Goal: Task Accomplishment & Management: Complete application form

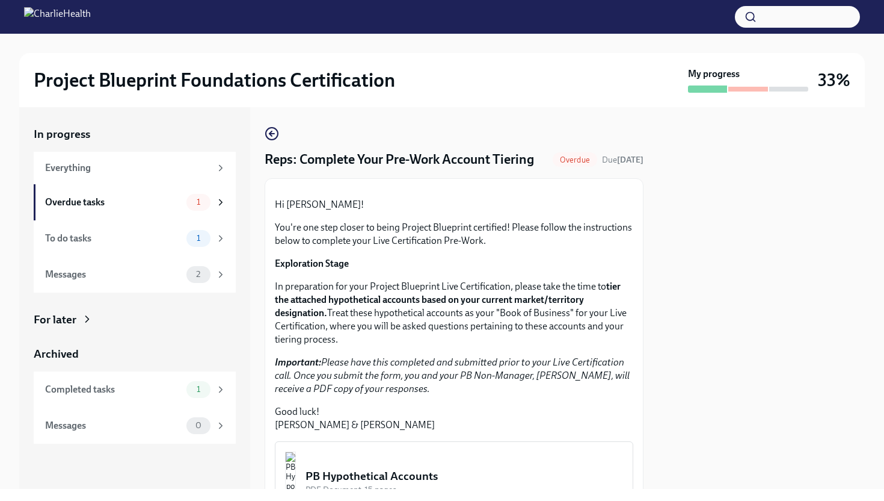
scroll to position [286, 0]
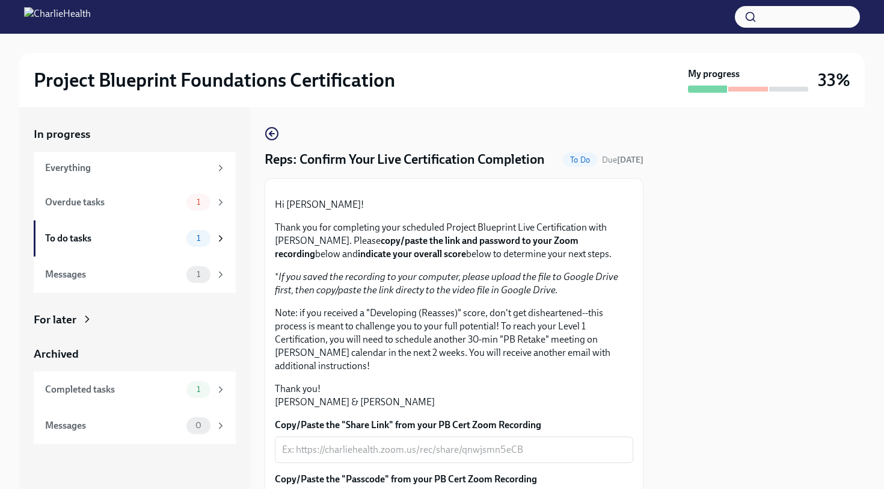
scroll to position [275, 0]
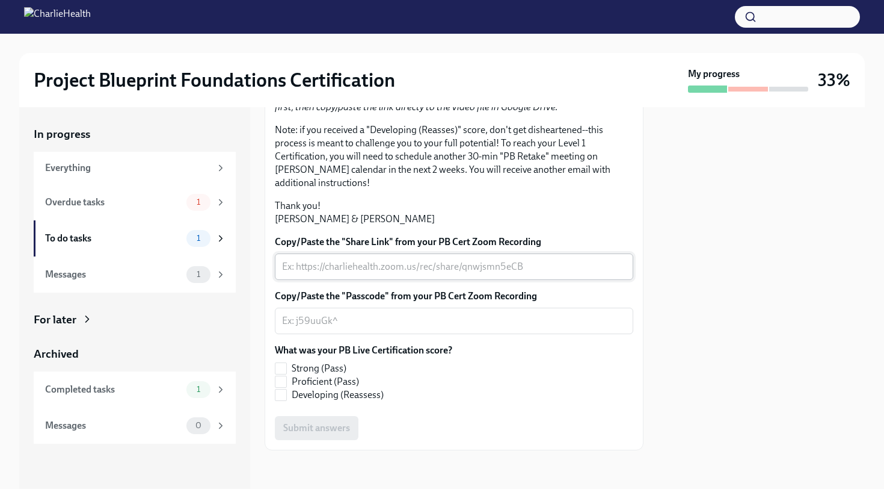
click at [384, 261] on textarea "Copy/Paste the "Share Link" from your PB Cert Zoom Recording" at bounding box center [454, 266] width 344 height 14
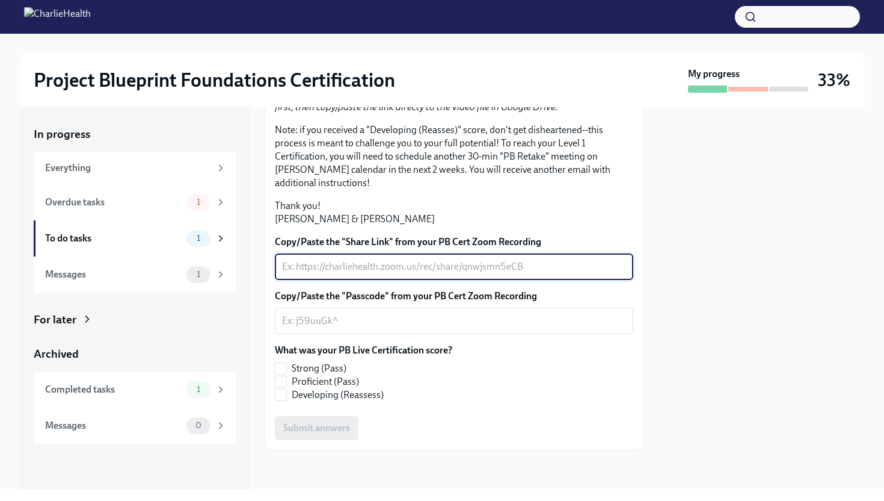
paste textarea "[PERSON_NAME] / [PERSON_NAME] Project Blueprint? [DATE] · 1:45 – 2:15pm Time zo…"
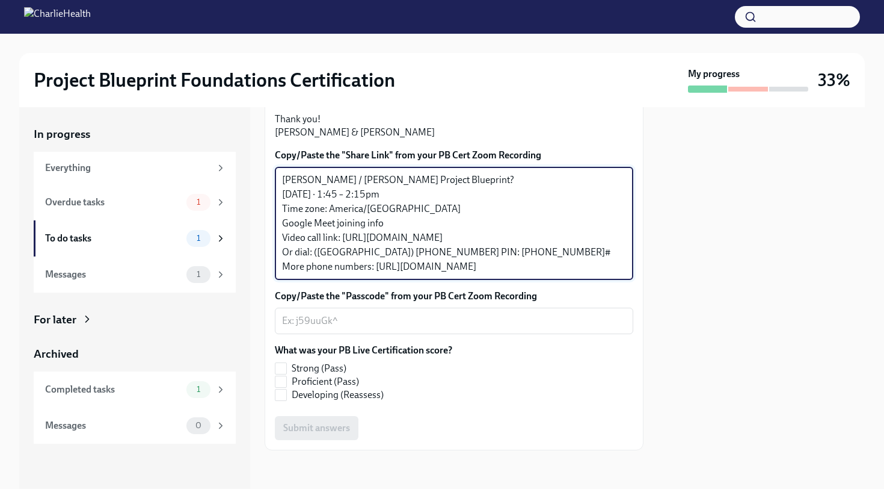
type textarea "[PERSON_NAME] / [PERSON_NAME] Project Blueprint? [DATE] · 1:45 – 2:15pm Time zo…"
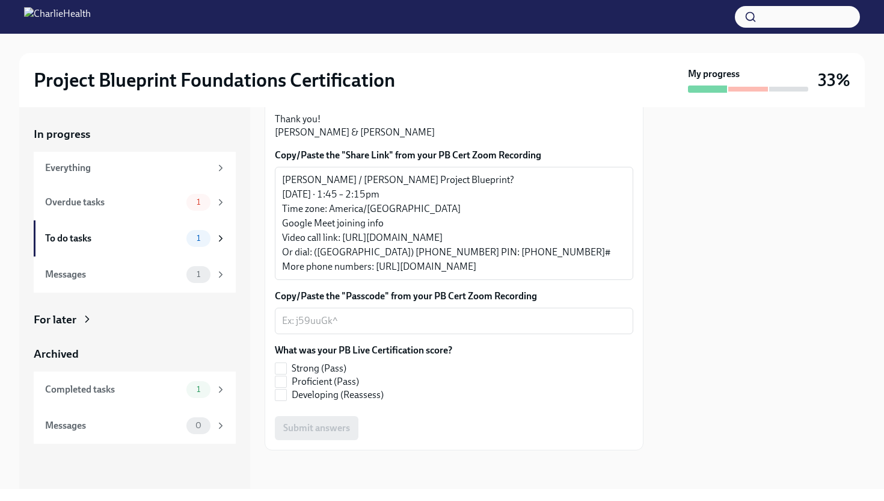
click at [659, 296] on div at bounding box center [761, 297] width 207 height 381
click at [283, 385] on input "Proficient (Pass)" at bounding box center [281, 381] width 11 height 11
checkbox input "true"
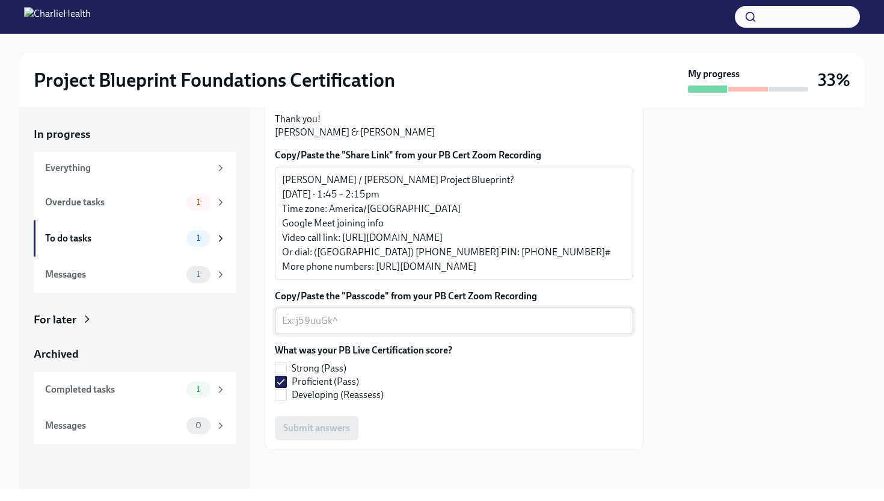
click at [455, 321] on textarea "Copy/Paste the "Passcode" from your PB Cert Zoom Recording" at bounding box center [454, 320] width 344 height 14
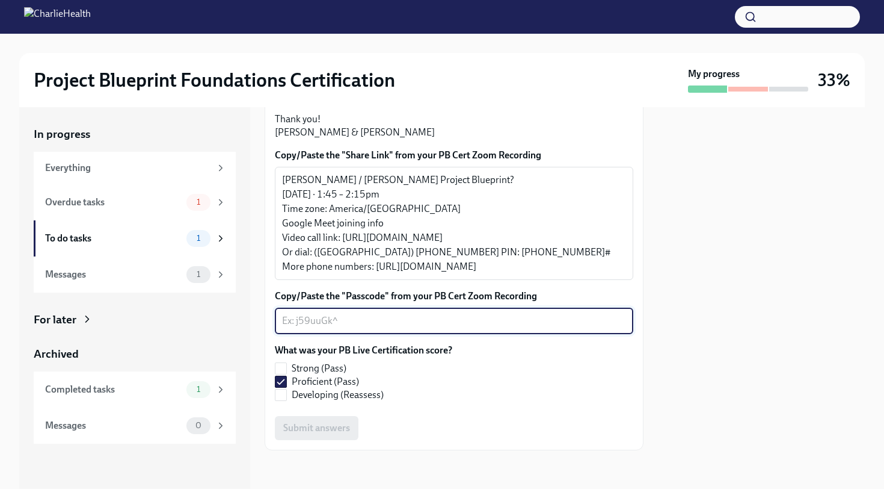
paste textarea "meet.google.com/aff-xbch-xyx"
type textarea "meet.google.com/aff-xbch-xyx"
click at [328, 422] on span "Submit answers" at bounding box center [316, 428] width 67 height 12
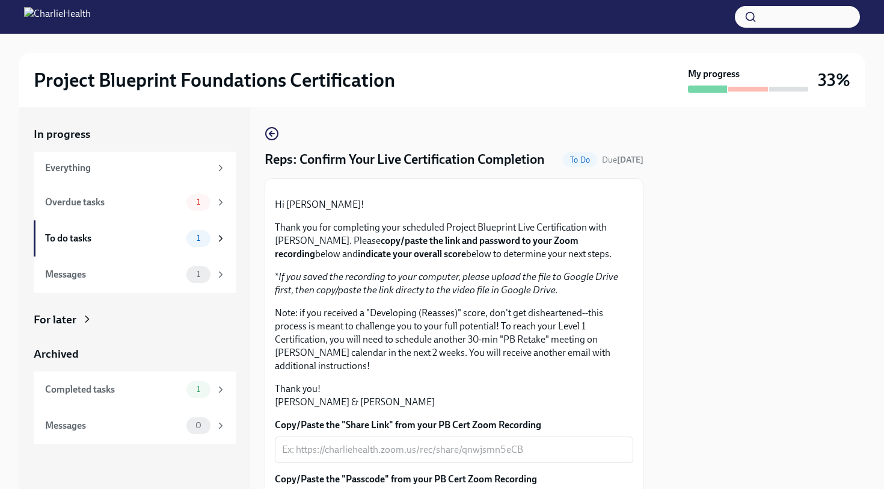
scroll to position [275, 0]
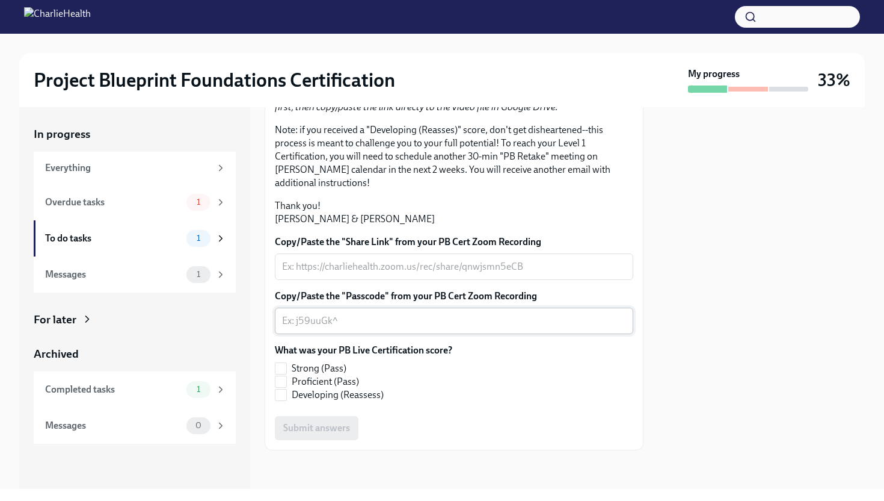
click at [333, 310] on div "x ​" at bounding box center [454, 320] width 359 height 26
